Goal: Complete application form

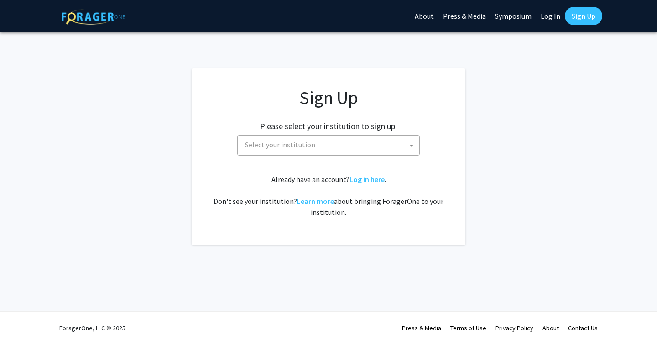
click at [352, 154] on span "Select your institution" at bounding box center [330, 145] width 178 height 19
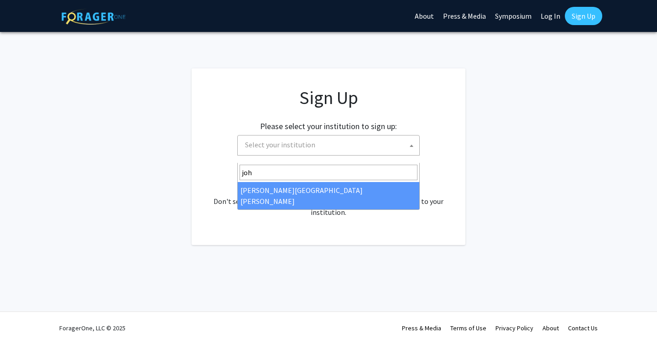
type input "joh"
select select "1"
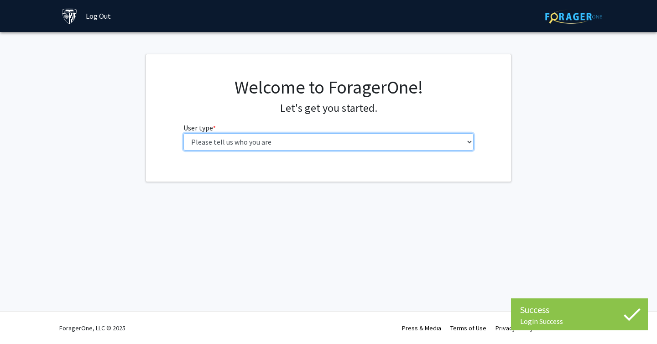
click at [372, 151] on select "Please tell us who you are Undergraduate Student Master's Student Doctoral Cand…" at bounding box center [328, 141] width 291 height 17
select select "2: masters"
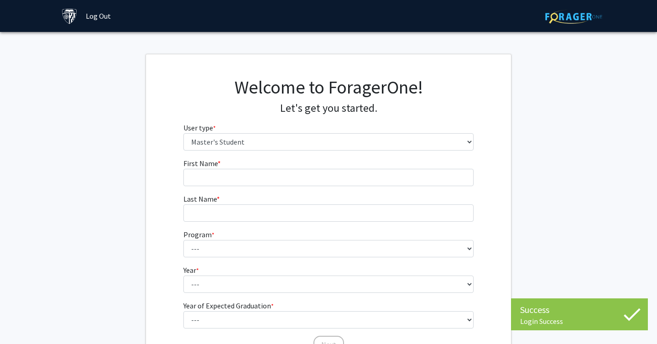
click at [328, 186] on fg-input "First Name * required" at bounding box center [328, 172] width 291 height 28
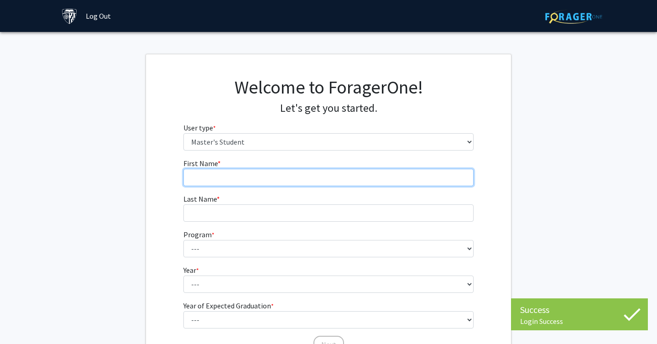
click at [328, 186] on input "First Name * required" at bounding box center [328, 177] width 291 height 17
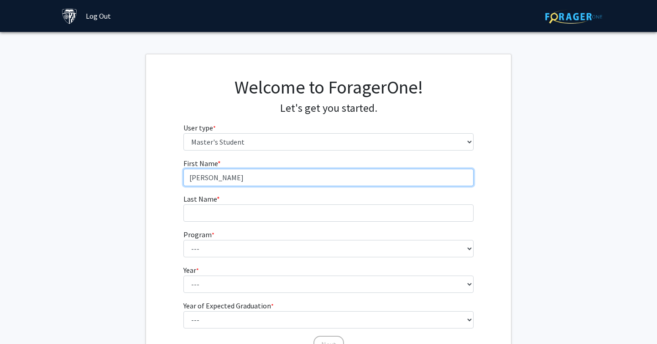
type input "Madalyn"
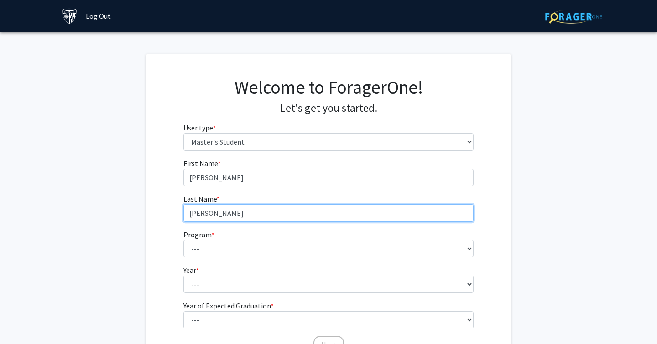
type input "Grabow"
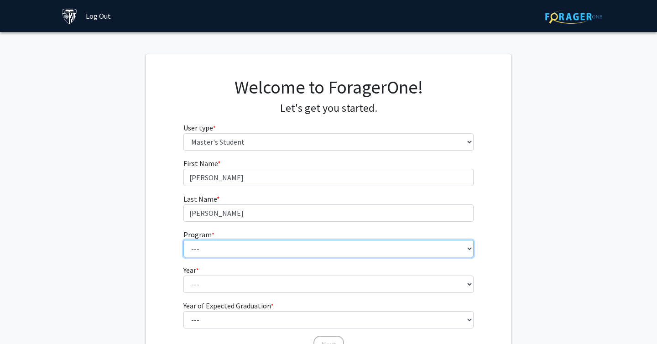
click at [397, 257] on select "--- Anatomy Education Applied and Computational Mathematics Applied Biomedical …" at bounding box center [328, 248] width 291 height 17
select select "129: 129"
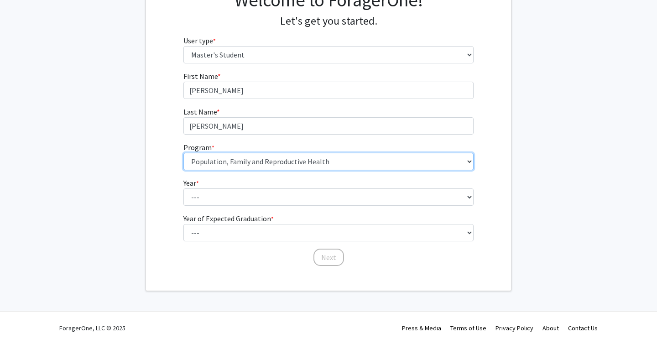
scroll to position [122, 0]
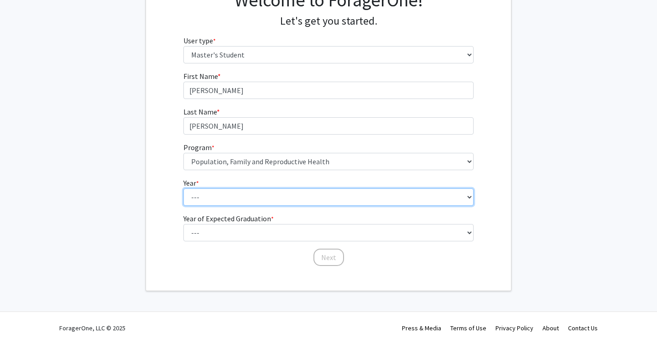
click at [215, 206] on select "--- First Year Second Year" at bounding box center [328, 196] width 291 height 17
select select "1: first_year"
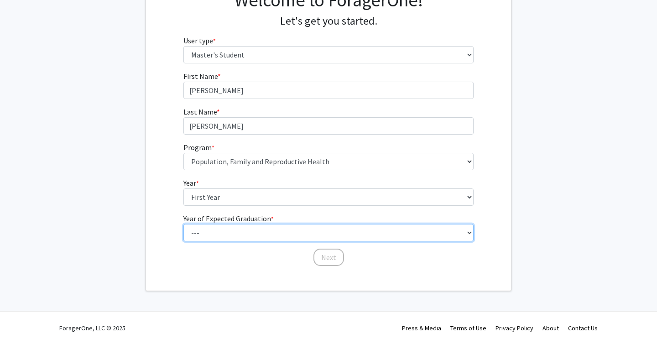
click at [221, 241] on select "--- 2025 2026 2027 2028 2029 2030 2031 2032 2033 2034" at bounding box center [328, 232] width 291 height 17
select select "3: 2027"
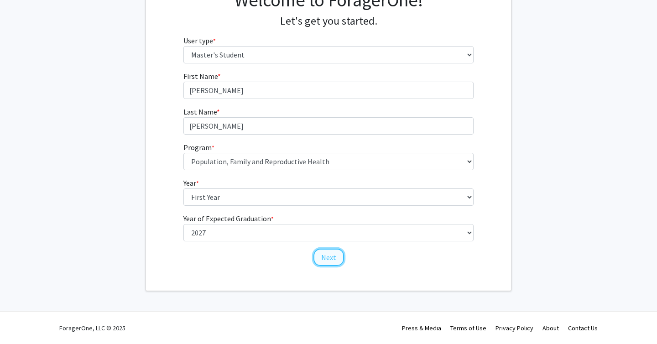
click at [329, 266] on button "Next" at bounding box center [328, 257] width 31 height 17
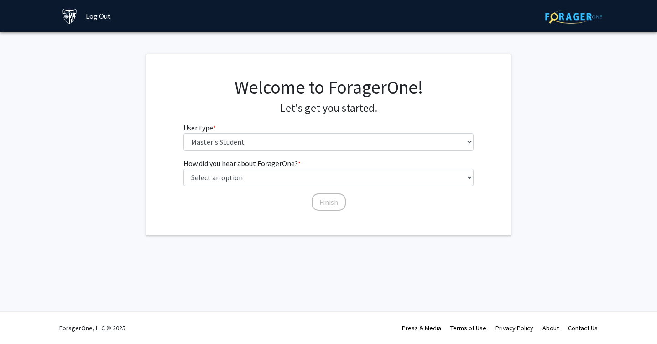
scroll to position [0, 0]
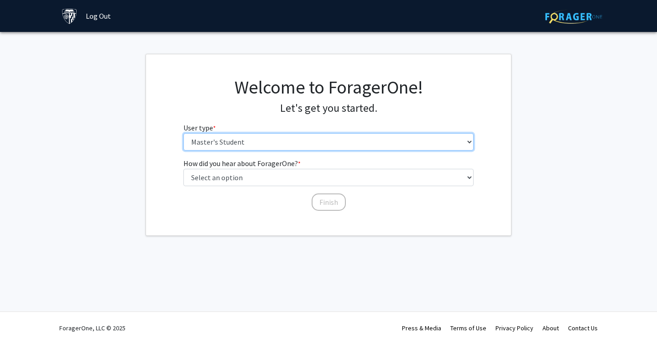
click at [235, 151] on select "Please tell us who you are Undergraduate Student Master's Student Doctoral Cand…" at bounding box center [328, 141] width 291 height 17
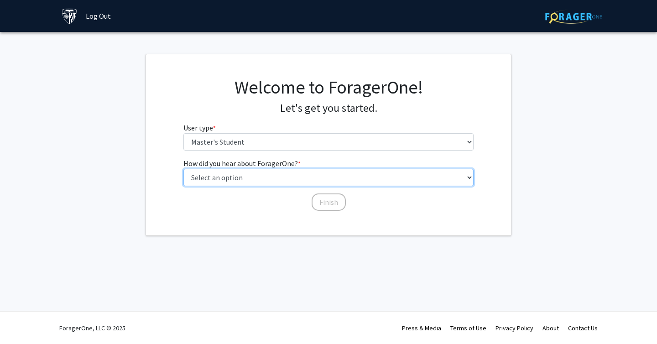
click at [257, 186] on select "Select an option Peer/student recommendation Faculty/staff recommendation Unive…" at bounding box center [328, 177] width 291 height 17
select select "3: university_website"
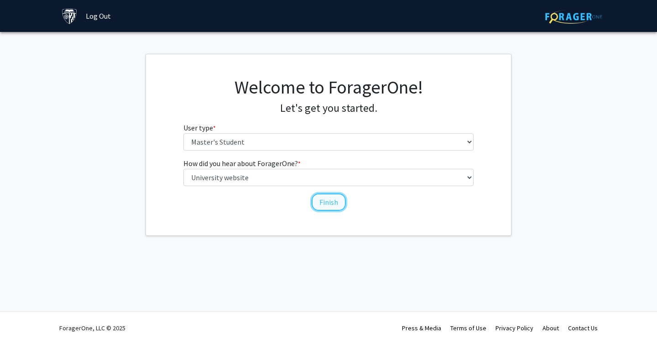
click at [331, 211] on button "Finish" at bounding box center [329, 201] width 34 height 17
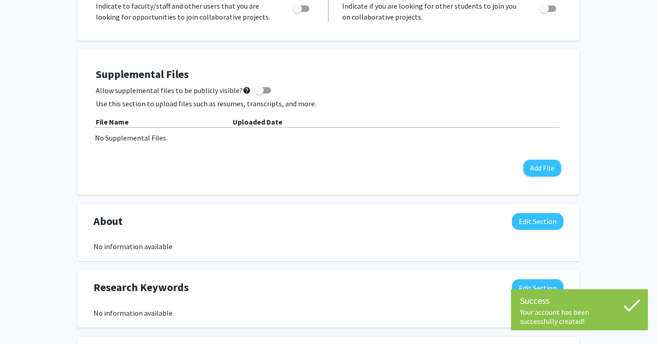
scroll to position [208, 0]
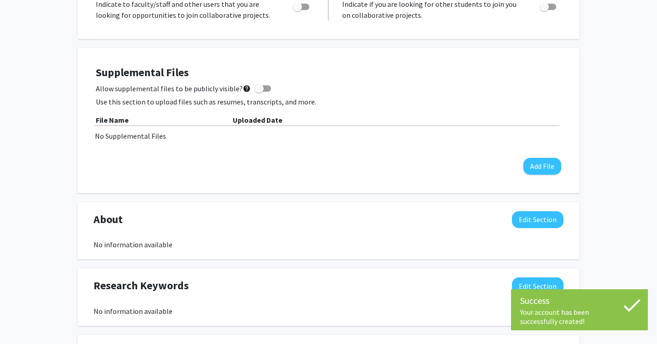
click at [307, 10] on span "Toggle" at bounding box center [301, 7] width 16 height 6
click at [298, 10] on input "Are you actively seeking opportunities?" at bounding box center [297, 10] width 0 height 0
checkbox input "true"
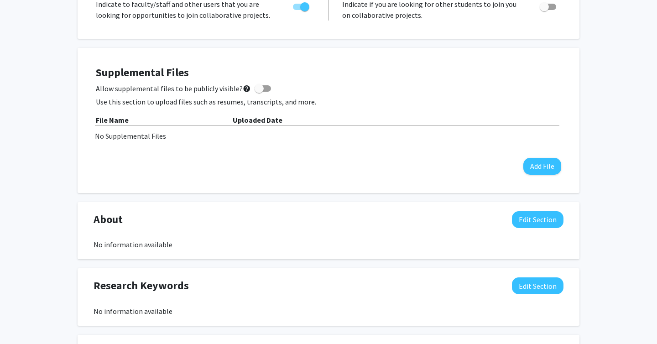
click at [546, 11] on span "Toggle" at bounding box center [544, 6] width 9 height 9
click at [544, 10] on input "Would you like to receive other student requests to work with you?" at bounding box center [544, 10] width 0 height 0
checkbox input "true"
click at [607, 166] on div "Madalyn Grabow Edit Section See Public View help Degree Level: Master's Student…" at bounding box center [328, 223] width 657 height 796
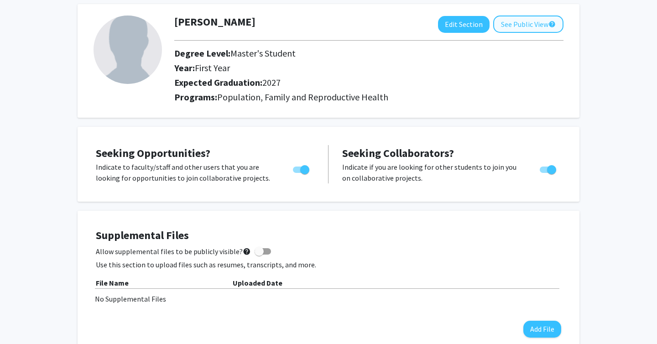
scroll to position [0, 0]
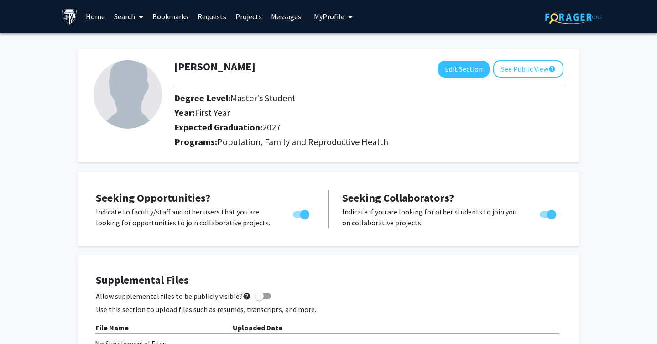
click at [100, 30] on link "Home" at bounding box center [95, 16] width 28 height 32
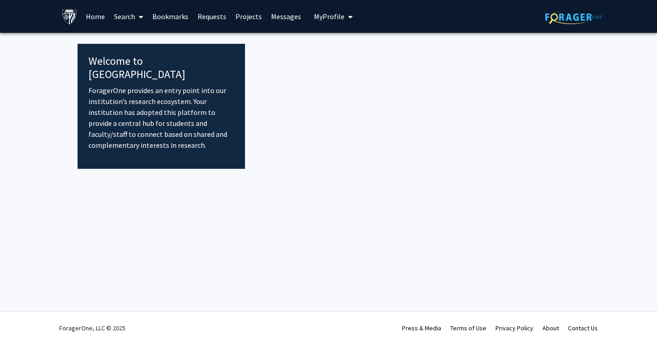
click at [100, 16] on link "Home" at bounding box center [95, 16] width 28 height 32
